Goal: Transaction & Acquisition: Purchase product/service

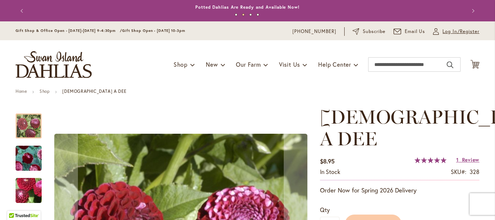
click at [445, 30] on span "Log In/Register" at bounding box center [460, 31] width 37 height 7
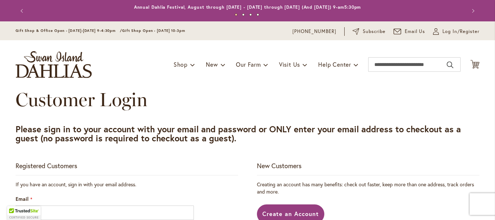
scroll to position [145, 0]
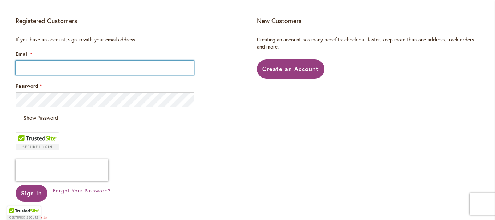
click at [16, 68] on input "Email" at bounding box center [105, 67] width 178 height 14
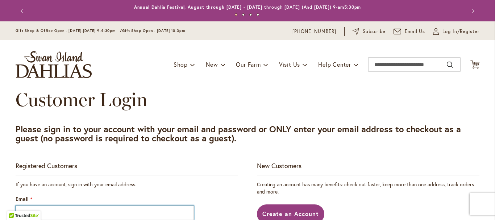
scroll to position [72, 0]
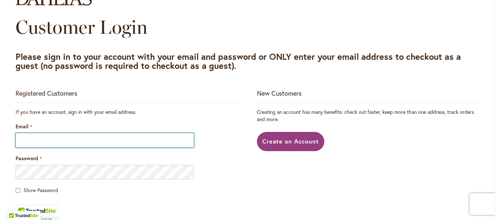
click at [41, 138] on input "Email" at bounding box center [105, 140] width 178 height 14
type input "**********"
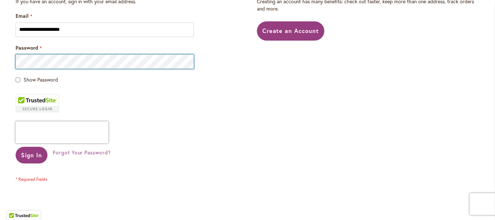
scroll to position [217, 0]
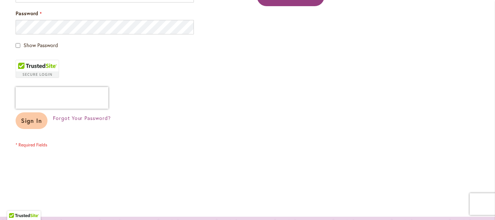
click at [29, 122] on span "Sign In" at bounding box center [31, 121] width 21 height 8
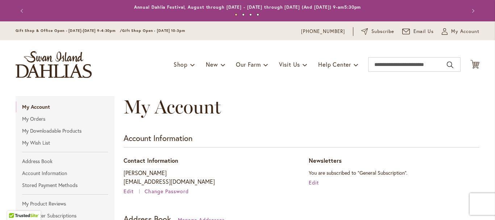
click at [227, 47] on div "Toggle Nav Shop Dahlia Tubers Collections Fresh Cut Dahlias Gardening Supplies …" at bounding box center [247, 64] width 478 height 49
click at [472, 65] on icon "Cart .cls-1 { fill: #231f20; }" at bounding box center [474, 64] width 9 height 9
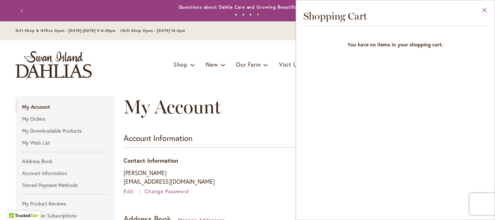
click at [487, 10] on button "Close" at bounding box center [484, 11] width 20 height 23
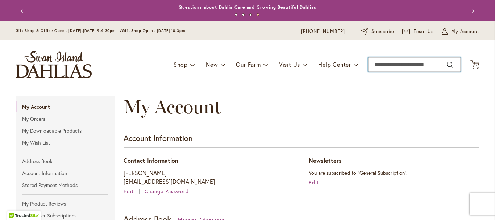
click at [375, 68] on input "Search" at bounding box center [414, 64] width 92 height 14
type input "*****"
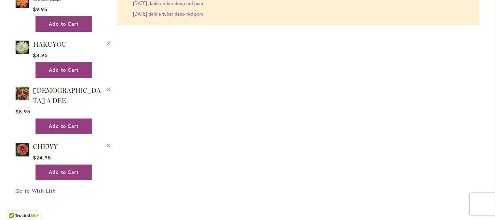
scroll to position [86, 0]
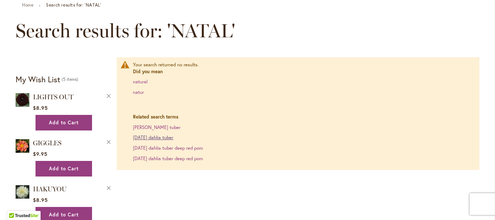
click at [154, 137] on link "Natal dahlia tuber" at bounding box center [153, 137] width 40 height 6
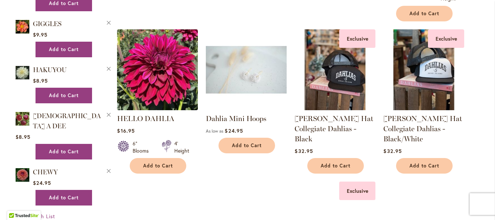
scroll to position [579, 0]
